Goal: Task Accomplishment & Management: Use online tool/utility

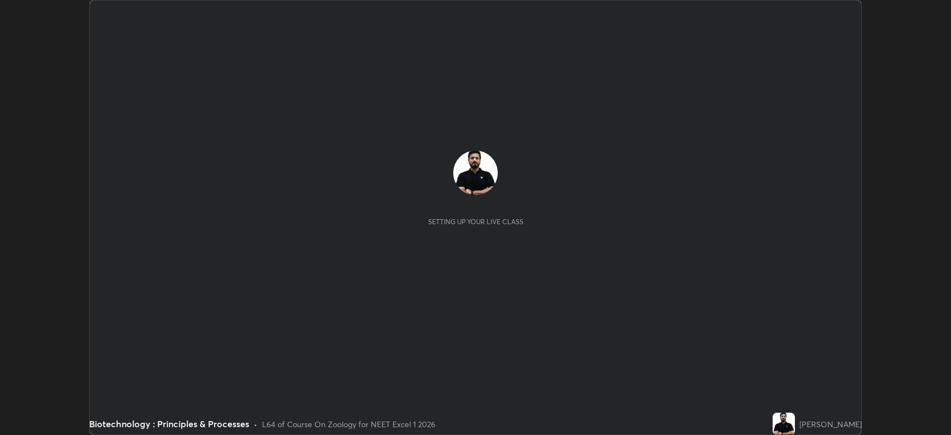
scroll to position [435, 951]
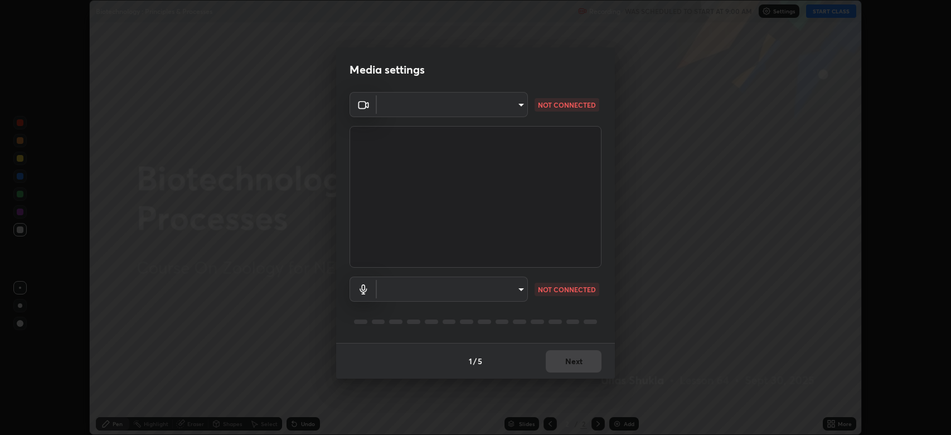
type input "794d03a334ab6cf92daa4269f68d25c817b6d7b5e31d9684855891884d0ab025"
type input "fdb80894c4ebc7df2e002856e42fb67b53546d0361b9f9eb09d9d3152e6861d2"
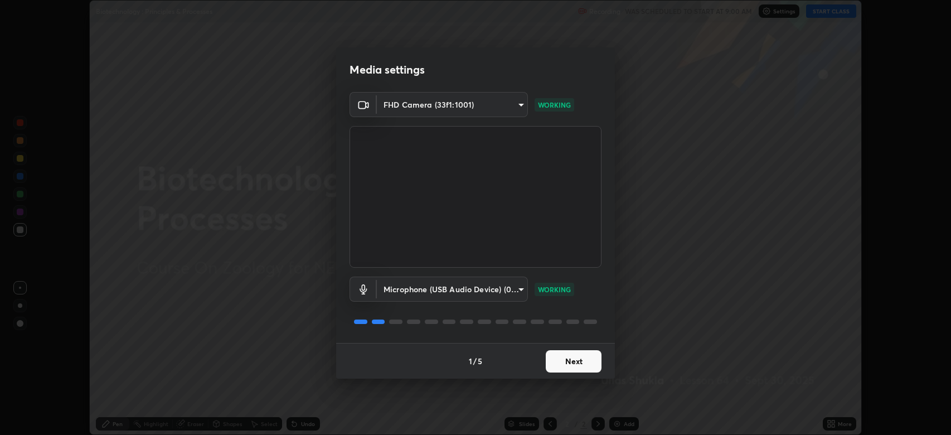
click at [581, 361] on button "Next" at bounding box center [574, 361] width 56 height 22
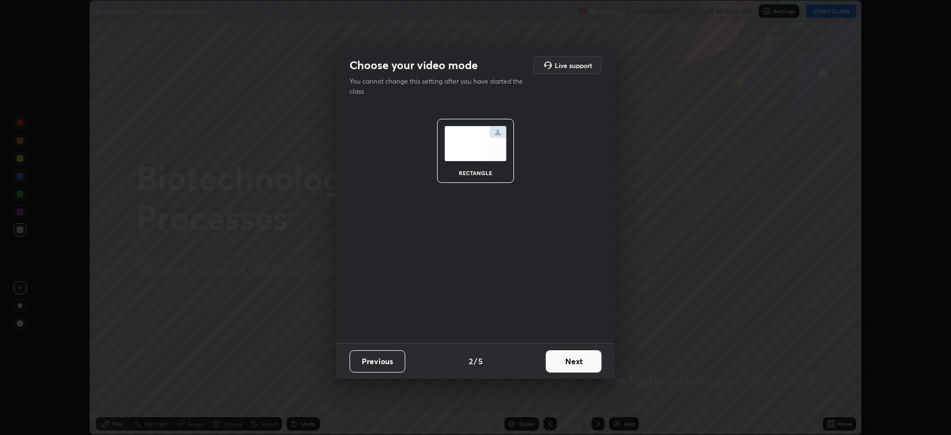
click at [581, 359] on button "Next" at bounding box center [574, 361] width 56 height 22
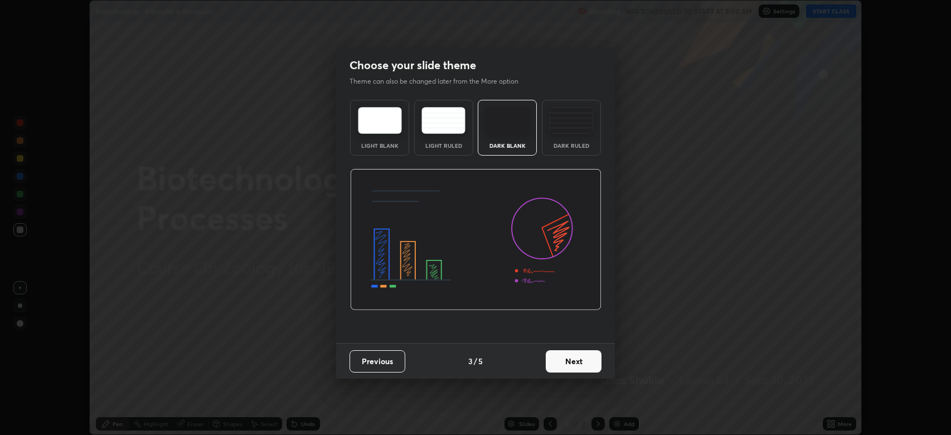
click at [581, 360] on button "Next" at bounding box center [574, 361] width 56 height 22
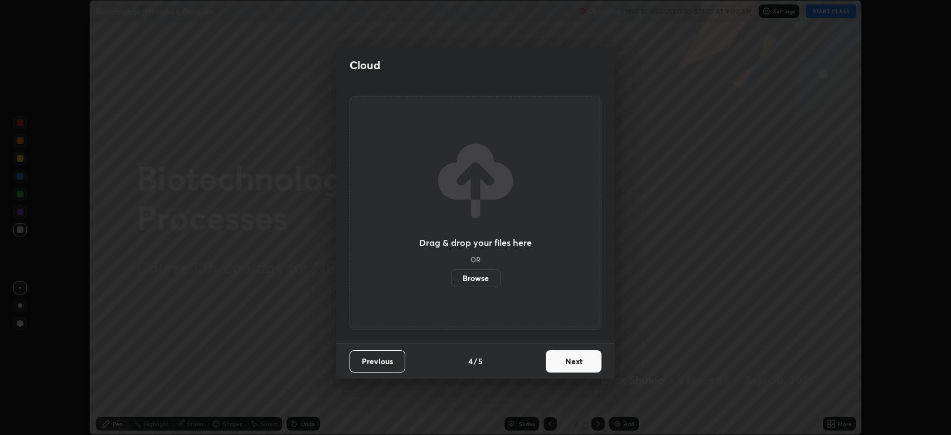
click at [581, 360] on button "Next" at bounding box center [574, 361] width 56 height 22
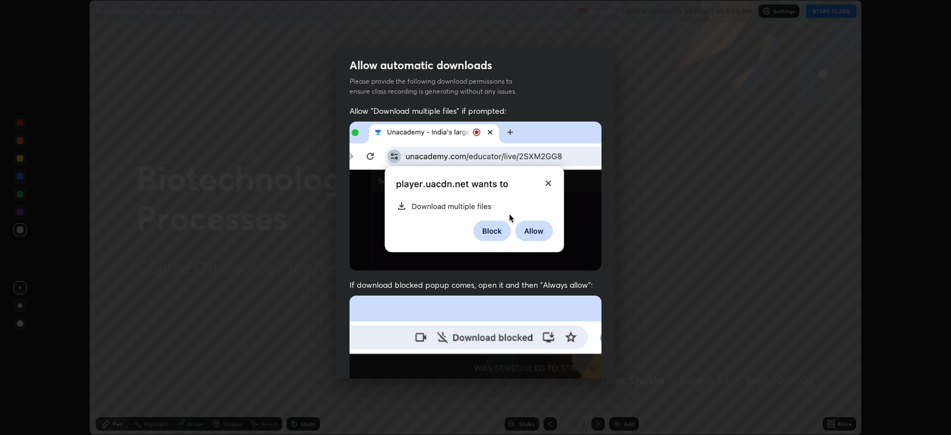
click at [582, 362] on img at bounding box center [476, 417] width 252 height 244
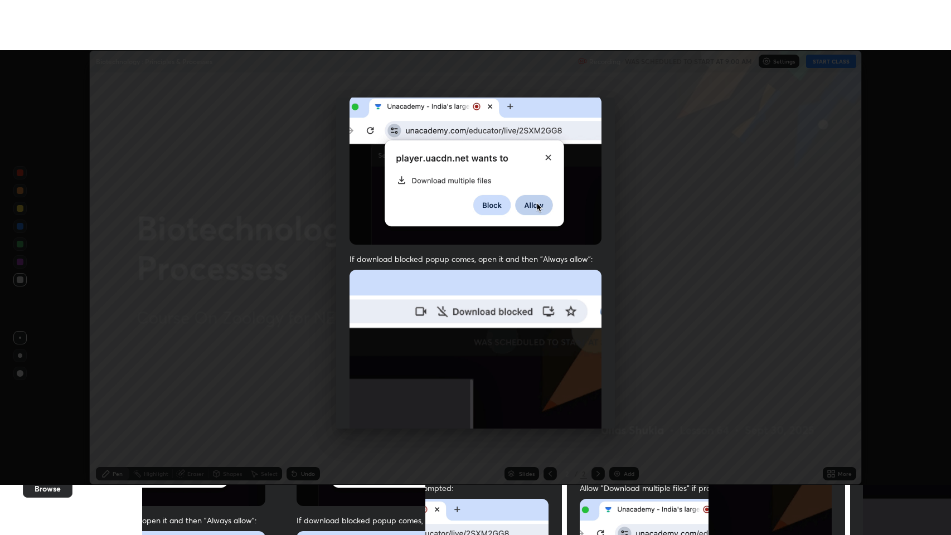
scroll to position [226, 0]
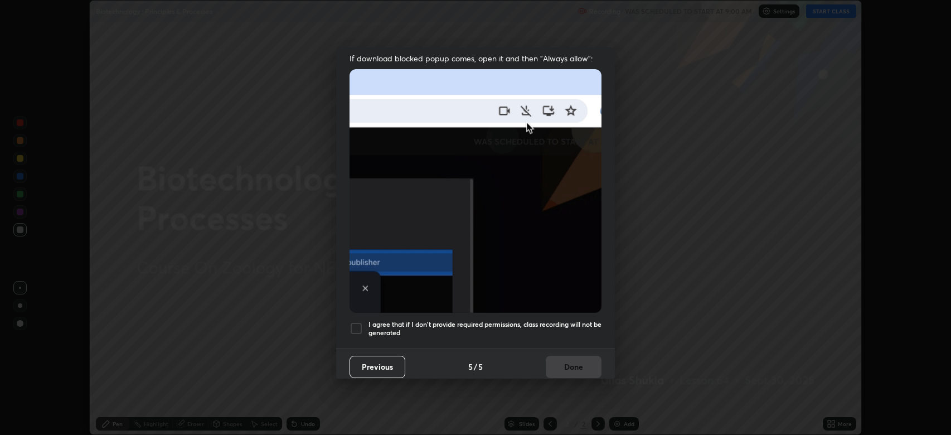
click at [575, 323] on h5 "I agree that if I don't provide required permissions, class recording will not …" at bounding box center [485, 328] width 233 height 17
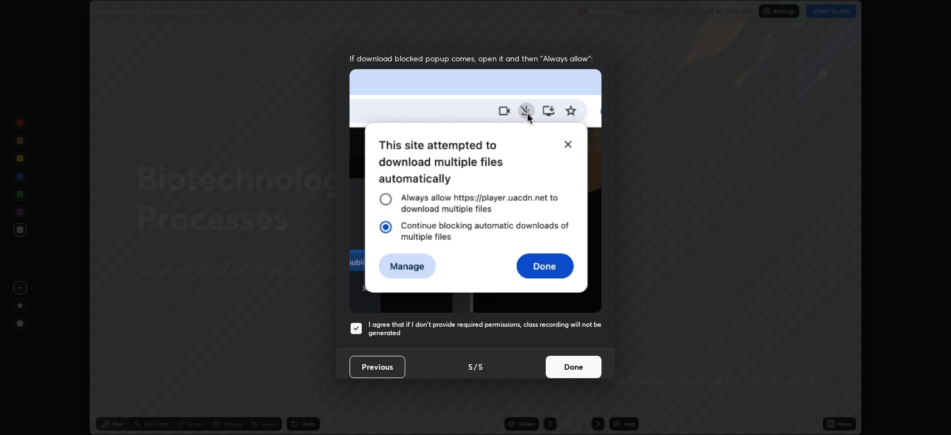
click at [578, 358] on button "Done" at bounding box center [574, 367] width 56 height 22
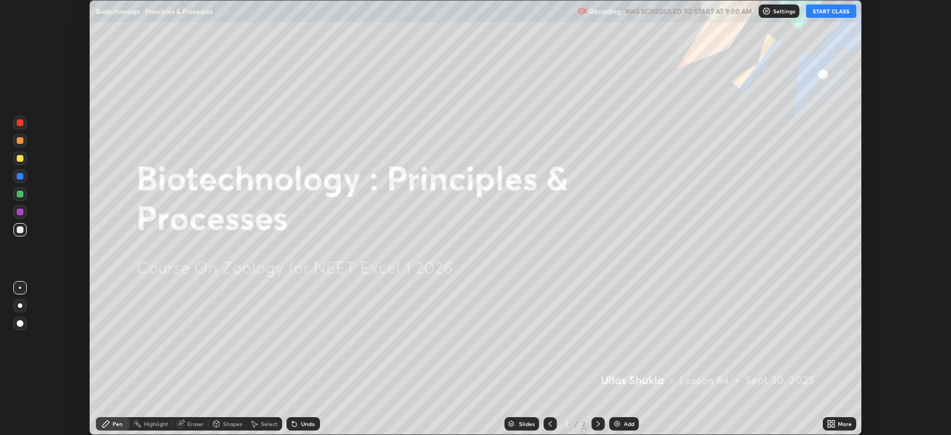
click at [827, 12] on button "START CLASS" at bounding box center [831, 10] width 50 height 13
click at [833, 425] on icon at bounding box center [833, 425] width 3 height 3
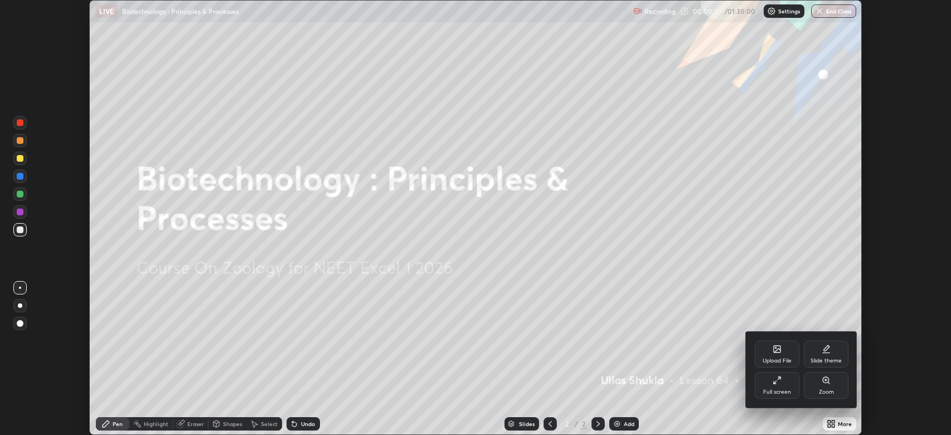
click at [782, 384] on div "Full screen" at bounding box center [777, 385] width 45 height 27
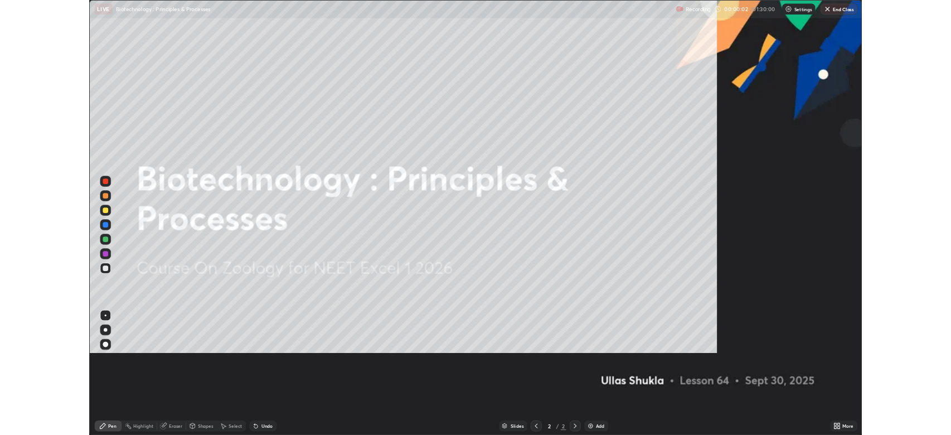
scroll to position [535, 951]
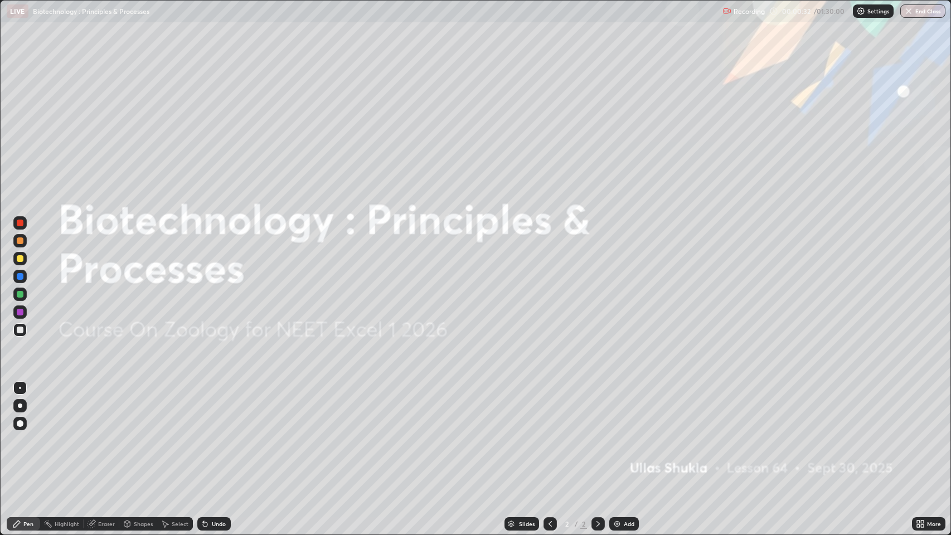
click at [616, 434] on img at bounding box center [617, 524] width 9 height 9
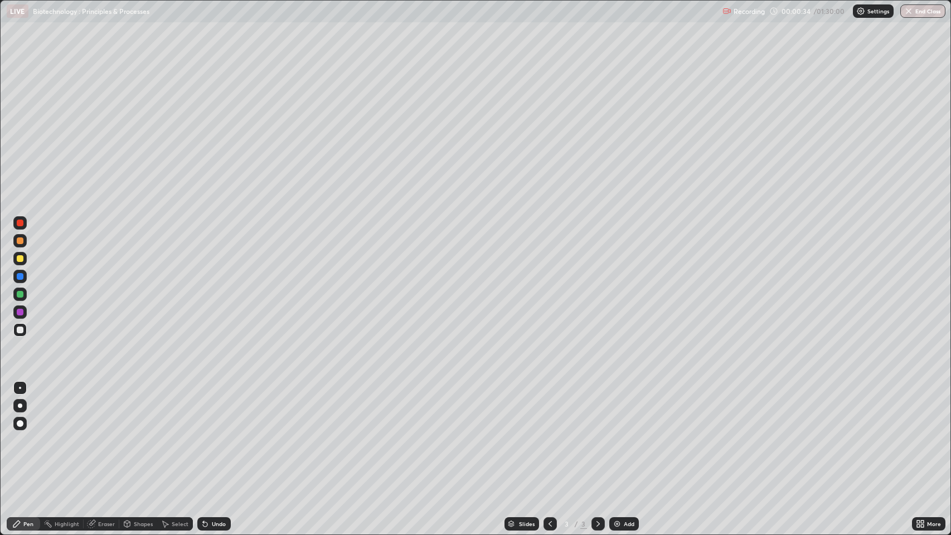
click at [22, 255] on div at bounding box center [20, 258] width 7 height 7
click at [22, 405] on div at bounding box center [20, 406] width 4 height 4
click at [210, 434] on div "Undo" at bounding box center [213, 523] width 33 height 13
click at [222, 434] on div "Undo" at bounding box center [219, 524] width 14 height 6
click at [215, 434] on div "Undo" at bounding box center [219, 524] width 14 height 6
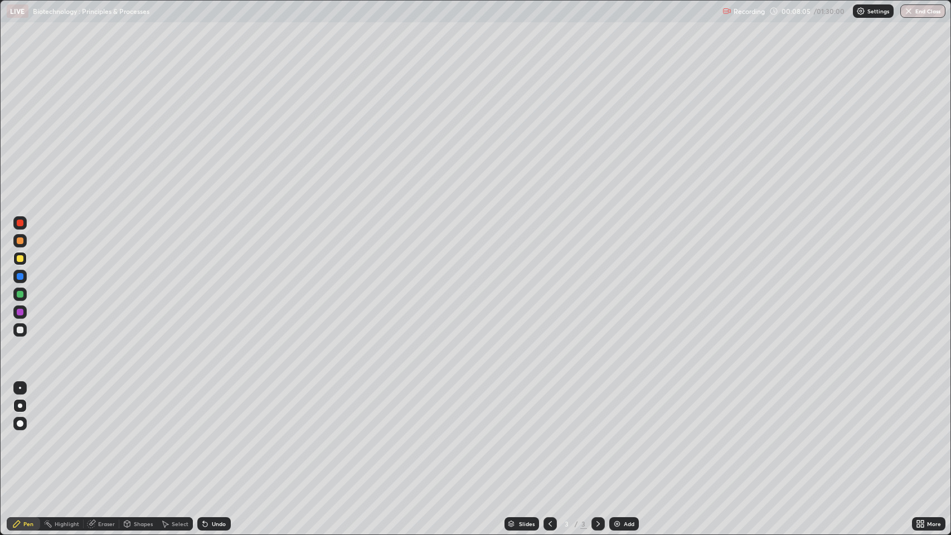
click at [214, 434] on div "Undo" at bounding box center [219, 524] width 14 height 6
click at [215, 434] on div "Undo" at bounding box center [219, 524] width 14 height 6
click at [615, 434] on img at bounding box center [617, 524] width 9 height 9
click at [20, 330] on div at bounding box center [20, 330] width 7 height 7
click at [20, 387] on div at bounding box center [20, 388] width 2 height 2
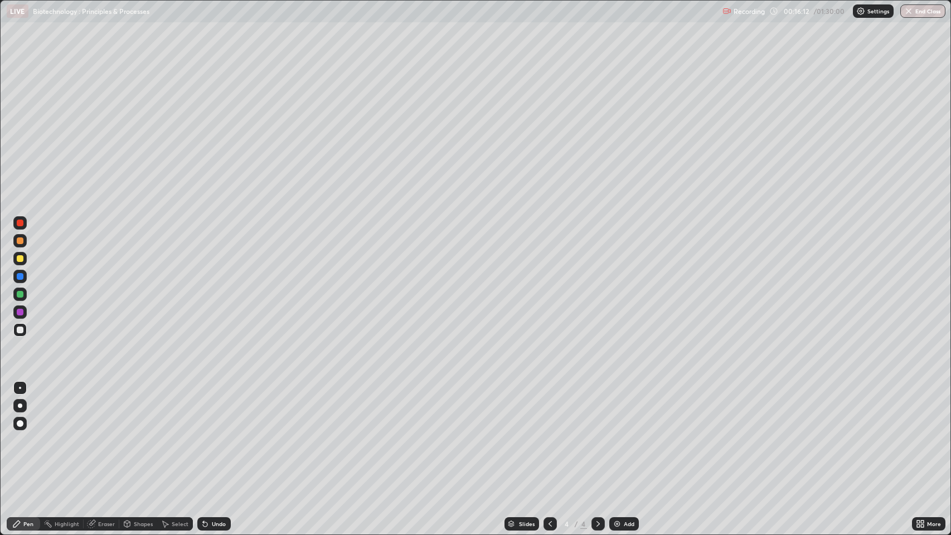
click at [17, 258] on div at bounding box center [20, 258] width 7 height 7
click at [212, 434] on div "Undo" at bounding box center [219, 524] width 14 height 6
click at [219, 434] on div "Undo" at bounding box center [219, 524] width 14 height 6
click at [217, 434] on div "Undo" at bounding box center [219, 524] width 14 height 6
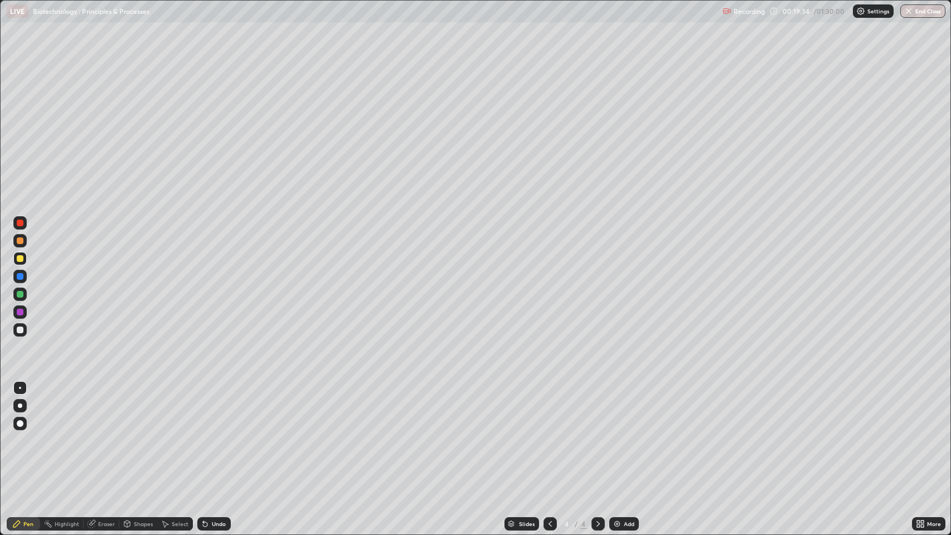
click at [219, 434] on div "Undo" at bounding box center [219, 524] width 14 height 6
click at [218, 434] on div "Undo" at bounding box center [219, 524] width 14 height 6
click at [219, 434] on div "Undo" at bounding box center [219, 524] width 14 height 6
click at [222, 434] on div "Undo" at bounding box center [219, 524] width 14 height 6
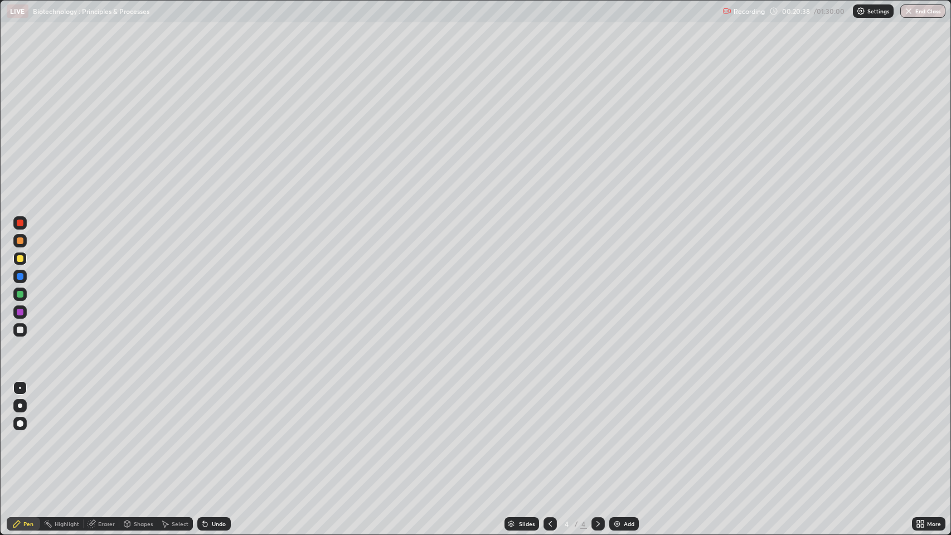
click at [20, 406] on div at bounding box center [20, 406] width 4 height 4
click at [22, 332] on div at bounding box center [20, 330] width 7 height 7
click at [22, 258] on div at bounding box center [20, 258] width 7 height 7
click at [620, 434] on img at bounding box center [617, 524] width 9 height 9
click at [212, 434] on div "Undo" at bounding box center [219, 524] width 14 height 6
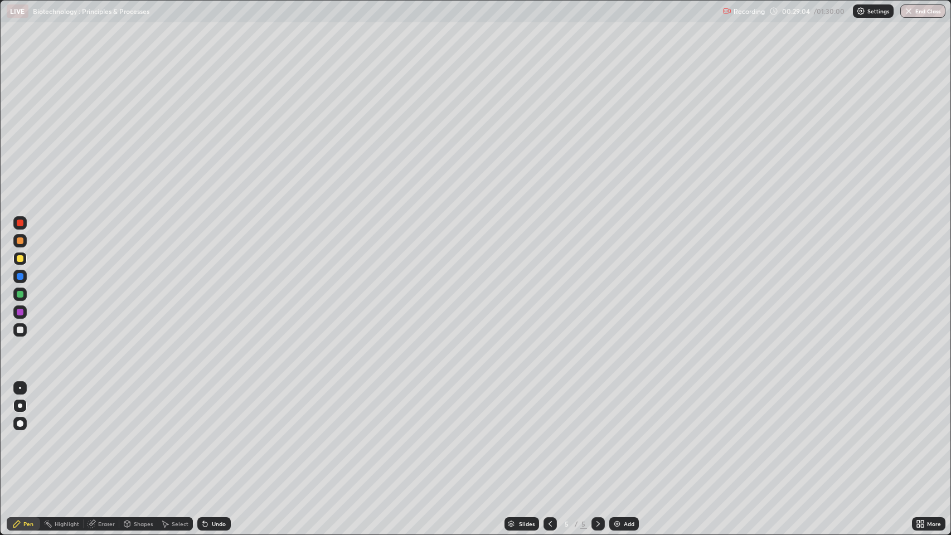
click at [212, 434] on div "Undo" at bounding box center [219, 524] width 14 height 6
click at [216, 434] on div "Undo" at bounding box center [219, 524] width 14 height 6
click at [212, 434] on div "Undo" at bounding box center [219, 524] width 14 height 6
click at [618, 434] on img at bounding box center [617, 524] width 9 height 9
click at [210, 434] on div "Undo" at bounding box center [213, 523] width 33 height 13
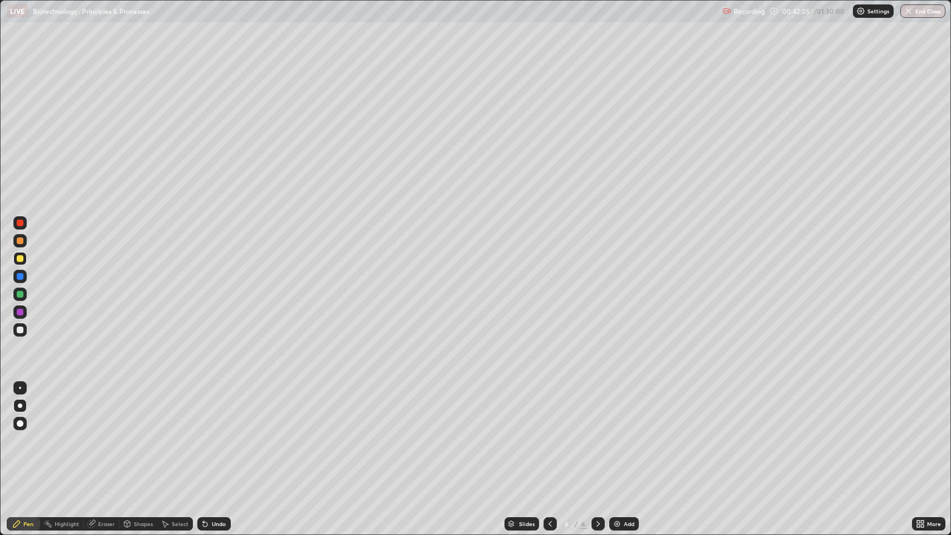
click at [20, 327] on div at bounding box center [20, 330] width 7 height 7
click at [20, 388] on div at bounding box center [20, 388] width 2 height 2
click at [20, 295] on div at bounding box center [20, 294] width 7 height 7
click at [21, 258] on div at bounding box center [20, 258] width 7 height 7
click at [20, 404] on div at bounding box center [20, 406] width 4 height 4
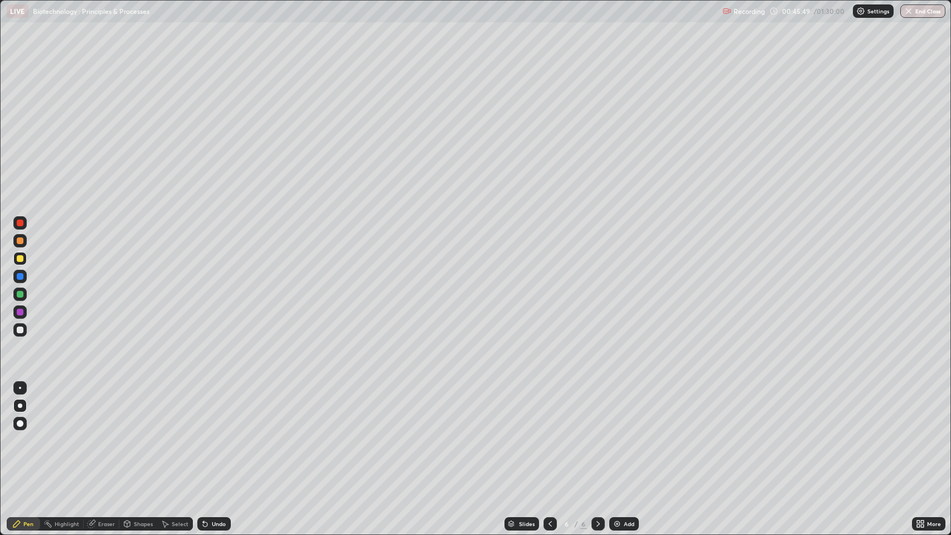
click at [96, 434] on div "Eraser" at bounding box center [102, 523] width 36 height 13
click at [23, 434] on div "Pen" at bounding box center [28, 524] width 10 height 6
click at [19, 389] on div at bounding box center [20, 388] width 2 height 2
click at [32, 192] on div "Erase all" at bounding box center [20, 267] width 27 height 491
click at [20, 330] on div at bounding box center [20, 330] width 7 height 7
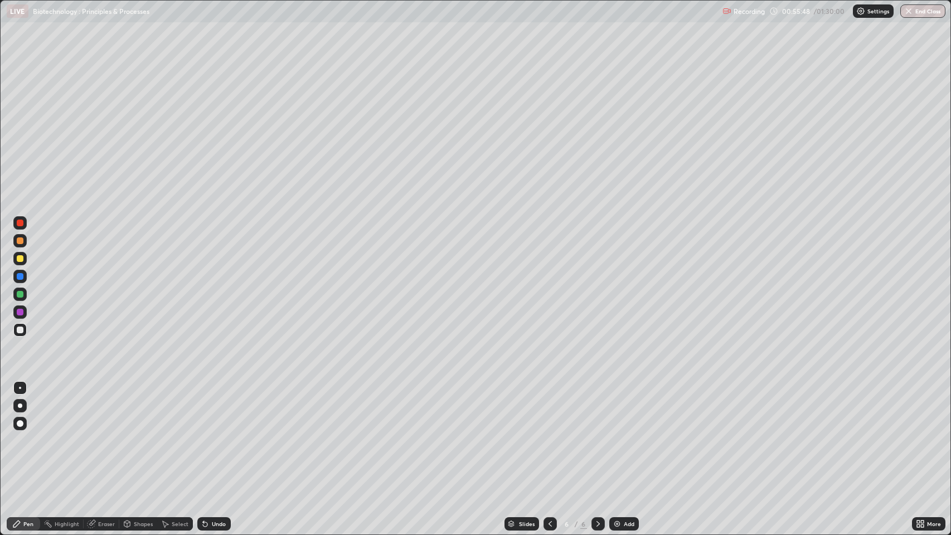
click at [20, 406] on div at bounding box center [20, 406] width 4 height 4
click at [619, 434] on img at bounding box center [617, 524] width 9 height 9
click at [20, 259] on div at bounding box center [20, 258] width 7 height 7
click at [214, 434] on div "Undo" at bounding box center [213, 523] width 33 height 13
click at [20, 332] on div at bounding box center [20, 330] width 7 height 7
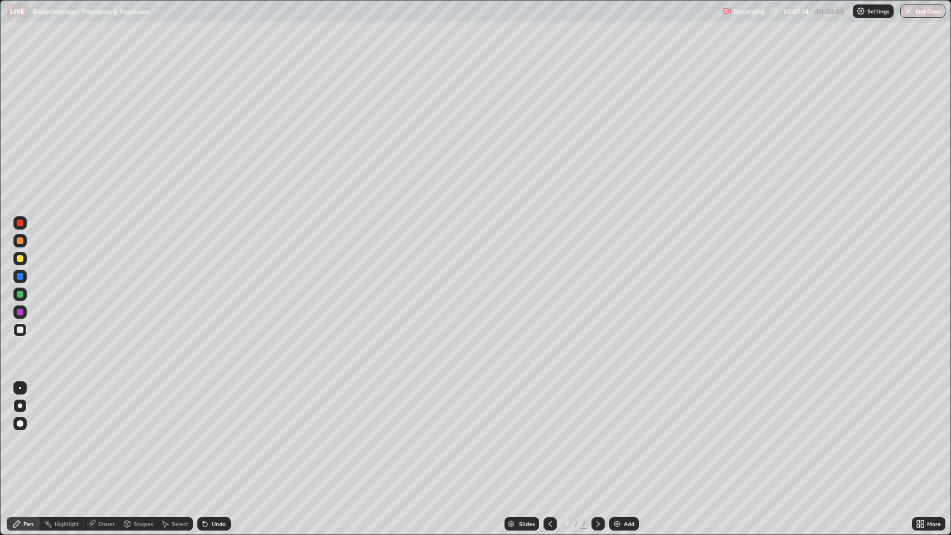
click at [619, 434] on img at bounding box center [617, 524] width 9 height 9
click at [632, 434] on div "Add" at bounding box center [629, 524] width 11 height 6
click at [22, 259] on div at bounding box center [20, 258] width 7 height 7
click at [546, 434] on icon at bounding box center [550, 524] width 9 height 9
click at [598, 434] on icon at bounding box center [598, 524] width 3 height 6
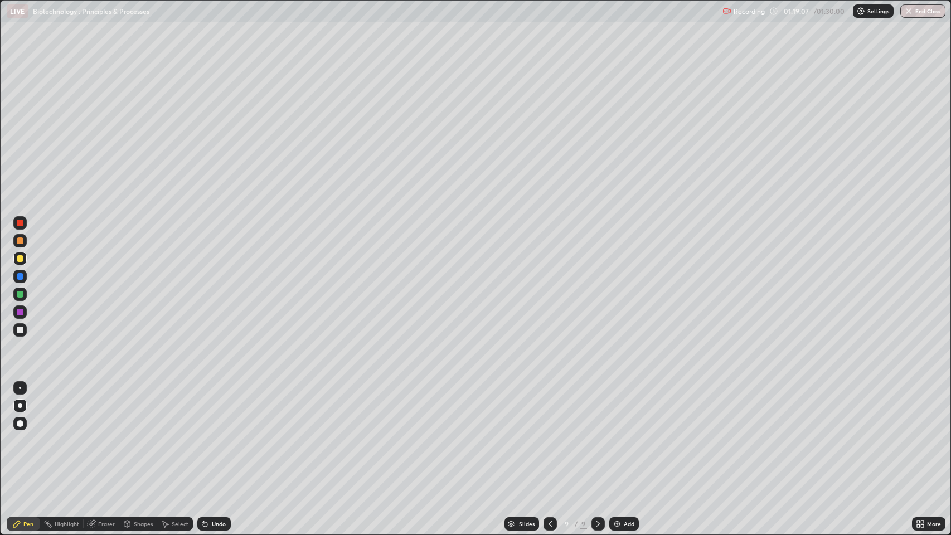
click at [204, 434] on icon at bounding box center [205, 524] width 4 height 4
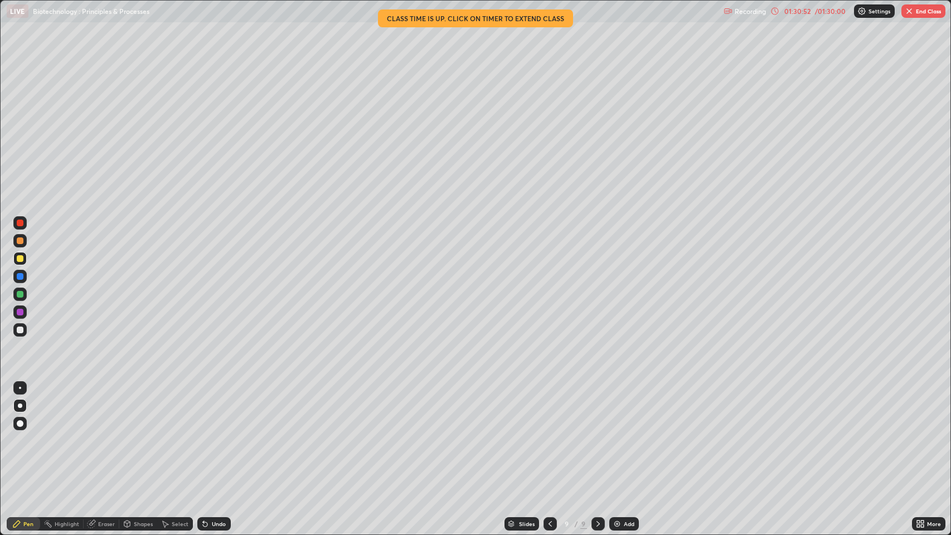
click at [919, 4] on button "End Class" at bounding box center [923, 10] width 44 height 13
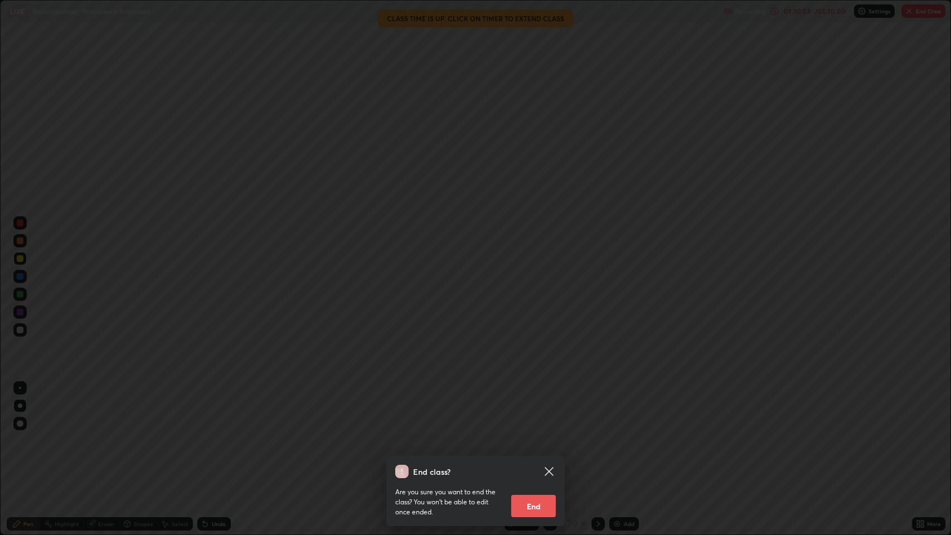
click at [546, 434] on button "End" at bounding box center [533, 506] width 45 height 22
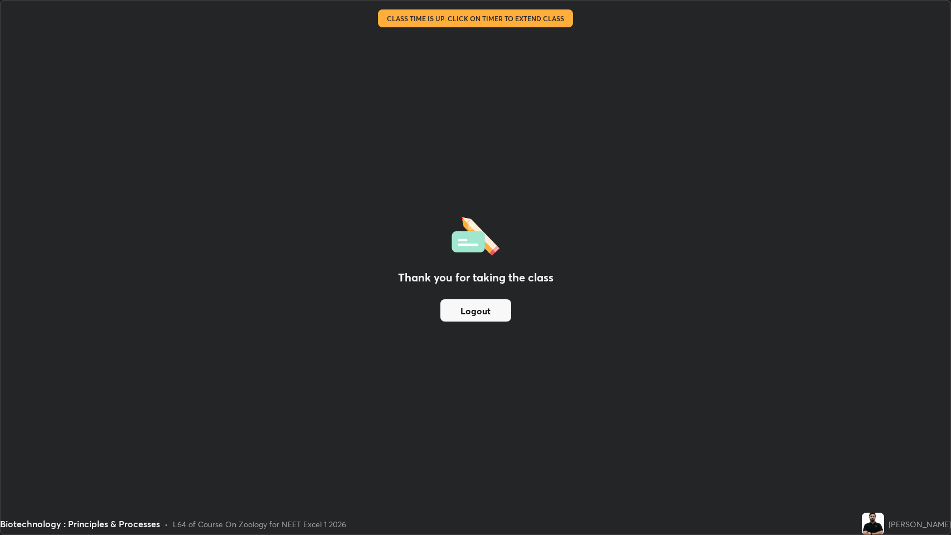
click at [471, 316] on button "Logout" at bounding box center [475, 310] width 71 height 22
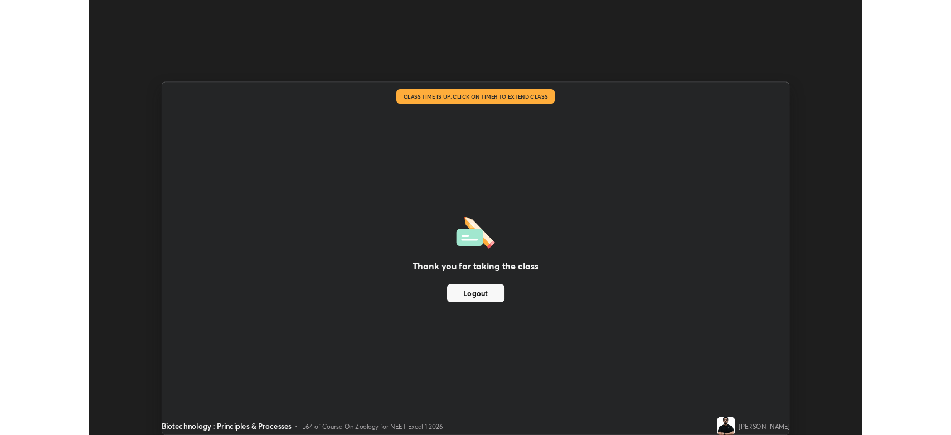
scroll to position [55316, 54799]
